Goal: Information Seeking & Learning: Learn about a topic

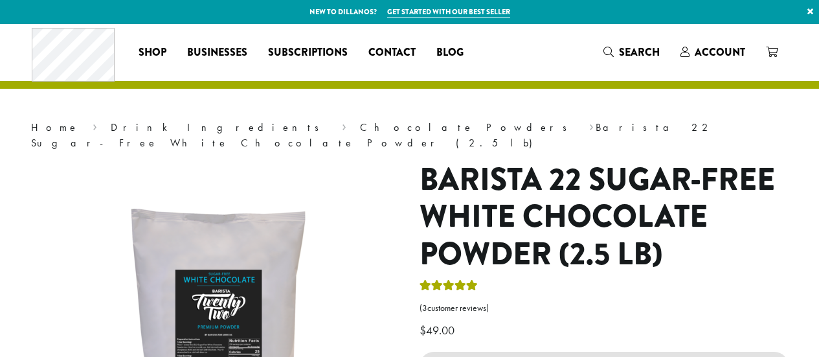
scroll to position [260, 0]
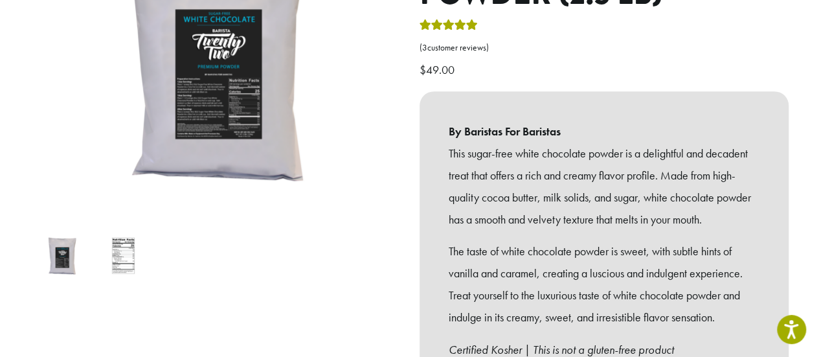
click at [119, 230] on img at bounding box center [123, 255] width 51 height 51
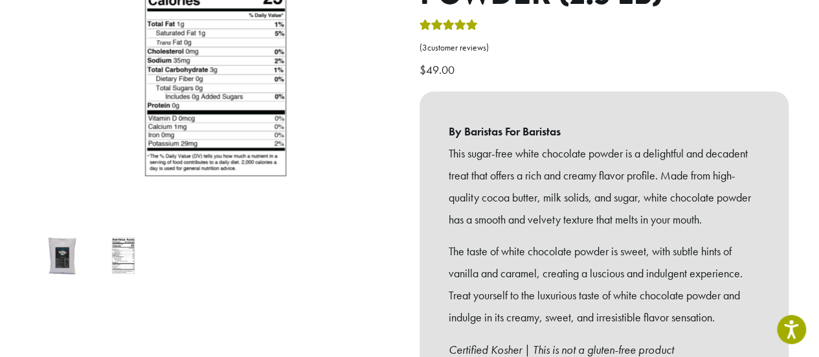
scroll to position [0, 0]
click at [52, 237] on img at bounding box center [61, 255] width 51 height 51
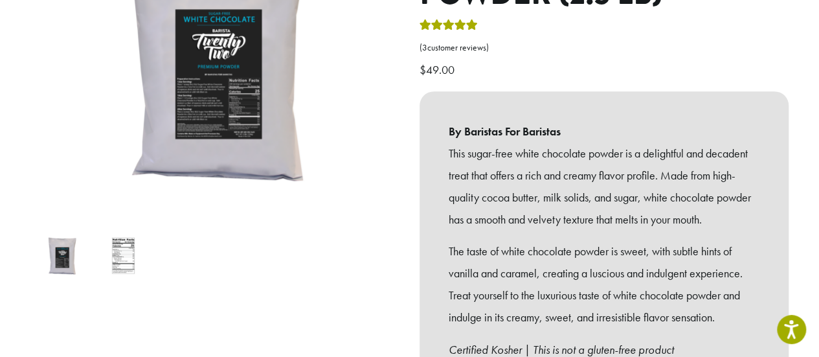
click at [51, 230] on img at bounding box center [61, 255] width 51 height 51
click at [56, 234] on img at bounding box center [61, 255] width 51 height 51
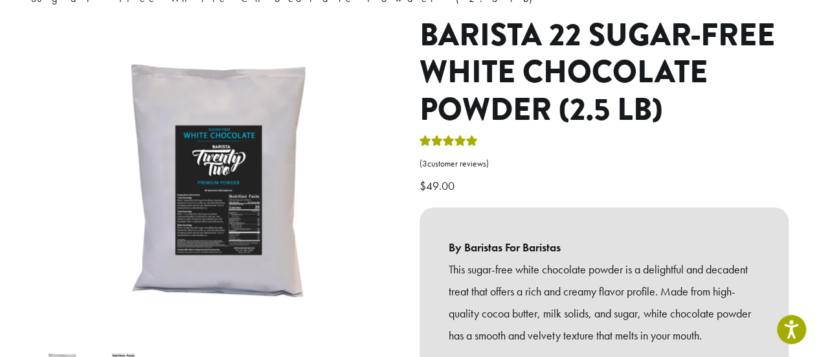
scroll to position [142, 0]
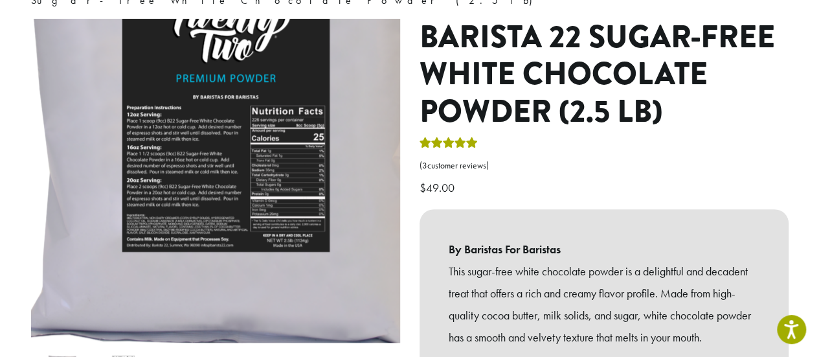
click at [212, 244] on img at bounding box center [218, 69] width 777 height 777
